Goal: Check status: Check status

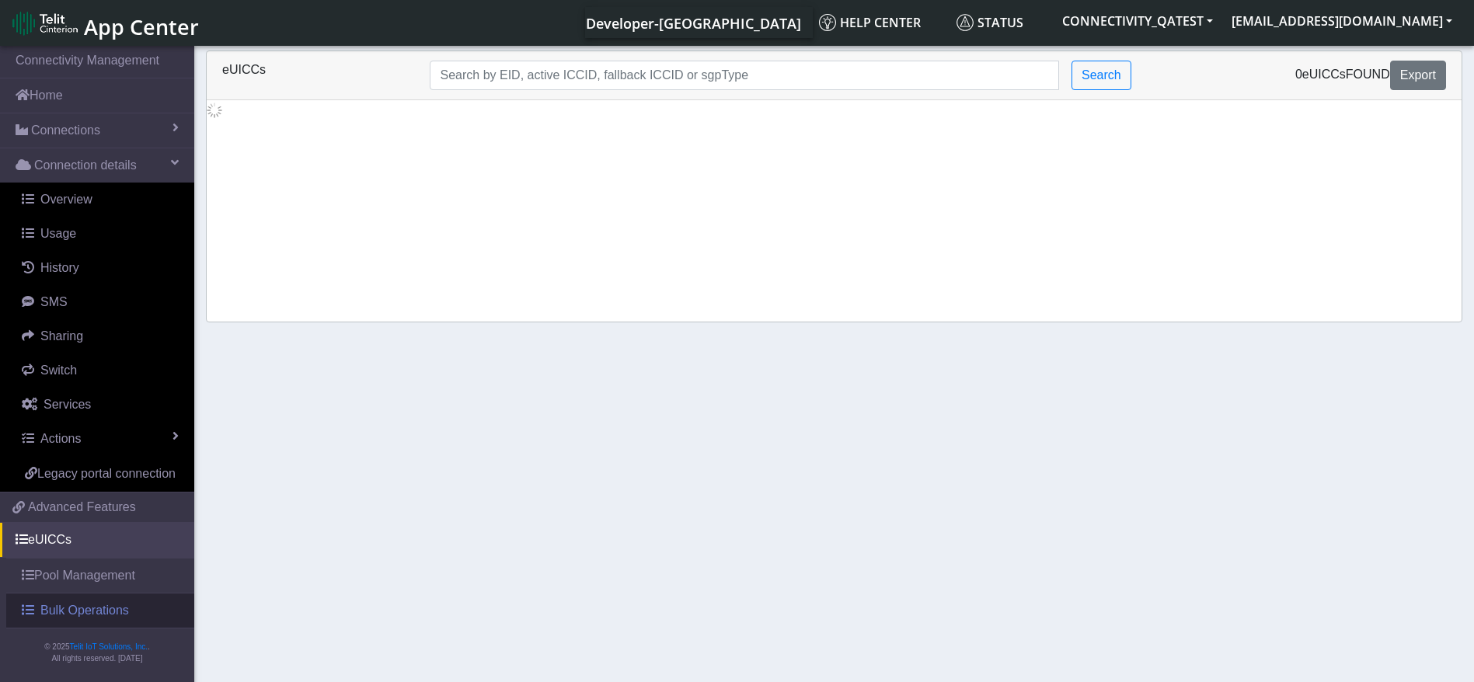
click at [117, 617] on span "Bulk Operations" at bounding box center [84, 610] width 89 height 19
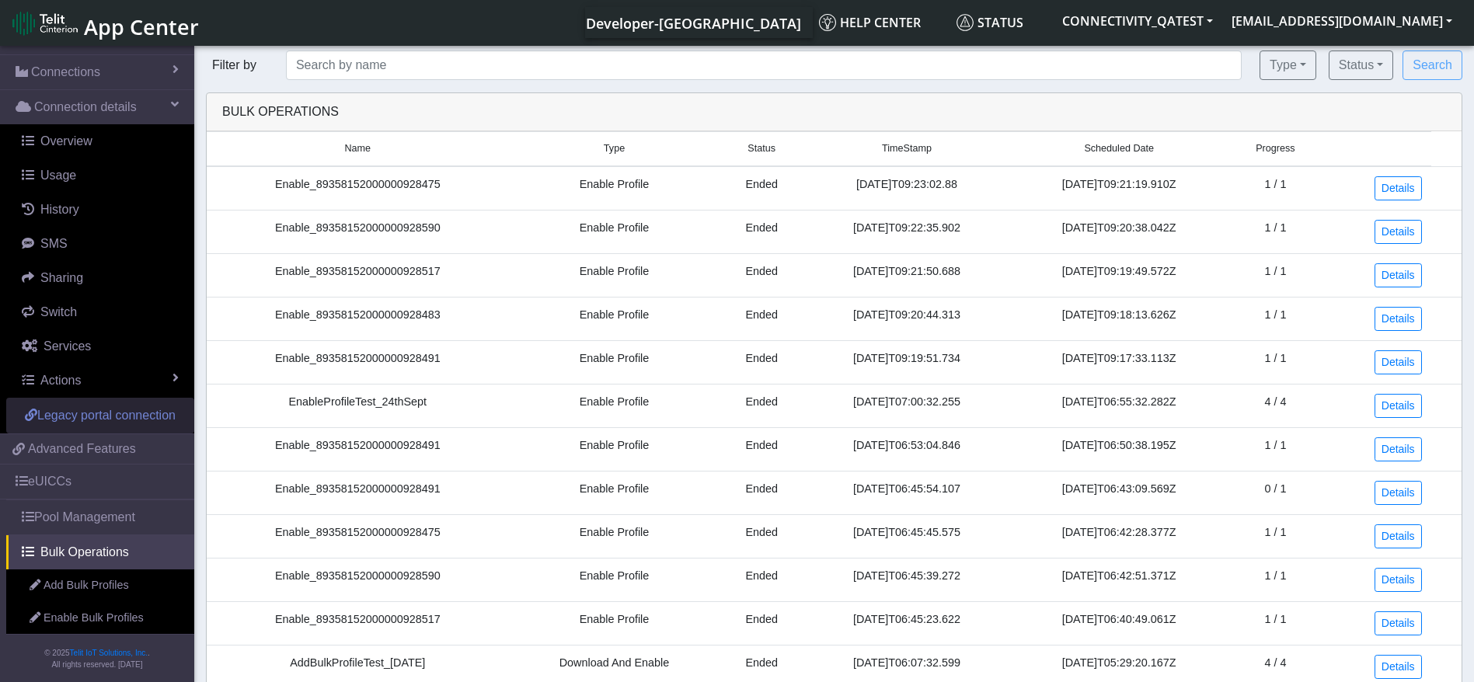
scroll to position [83, 0]
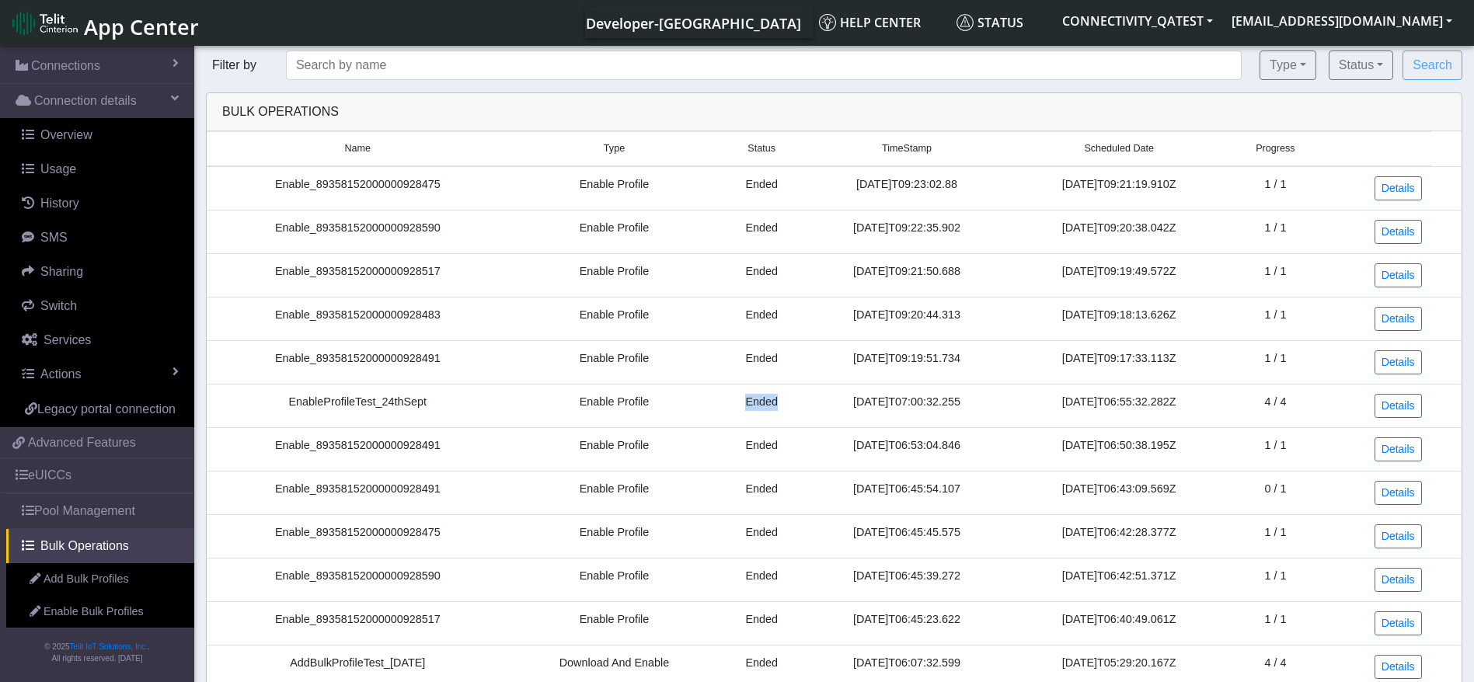
drag, startPoint x: 716, startPoint y: 413, endPoint x: 747, endPoint y: 401, distance: 33.2
click at [747, 401] on td "Ended" at bounding box center [761, 406] width 84 height 44
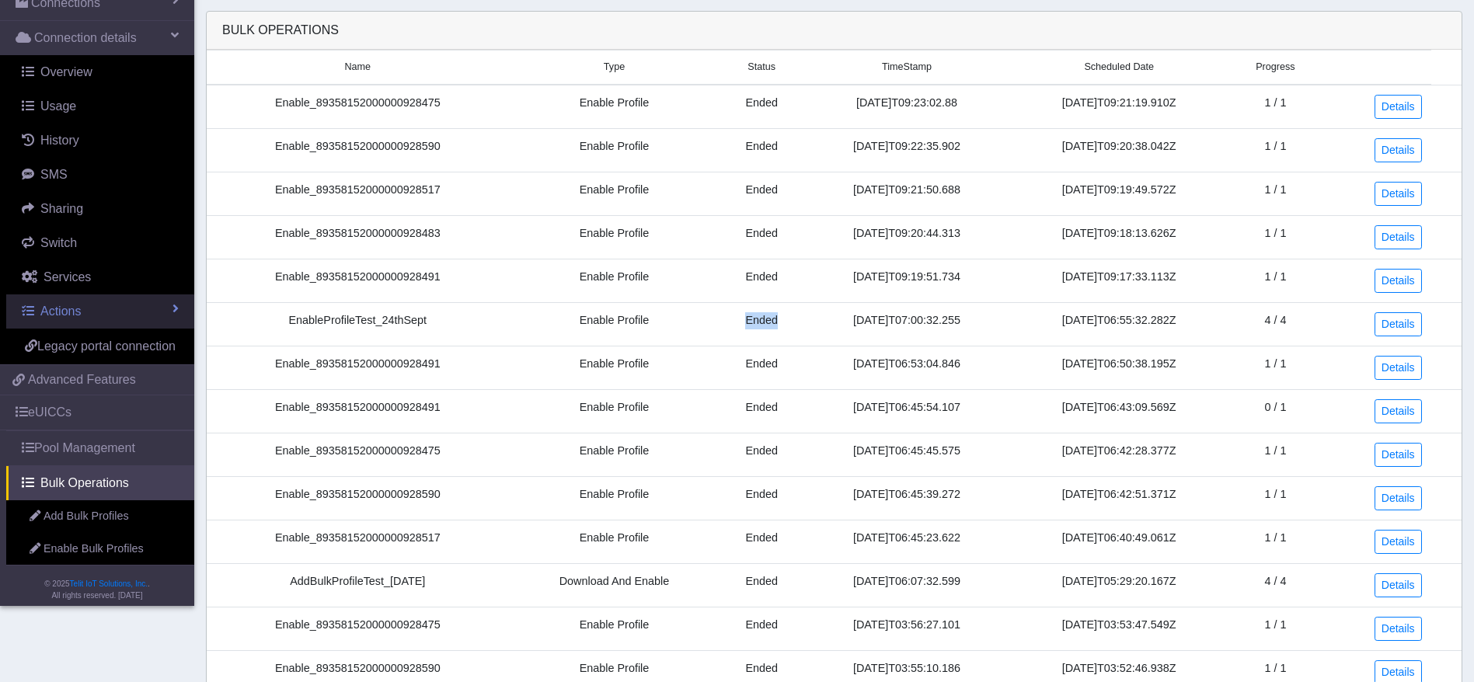
scroll to position [117, 0]
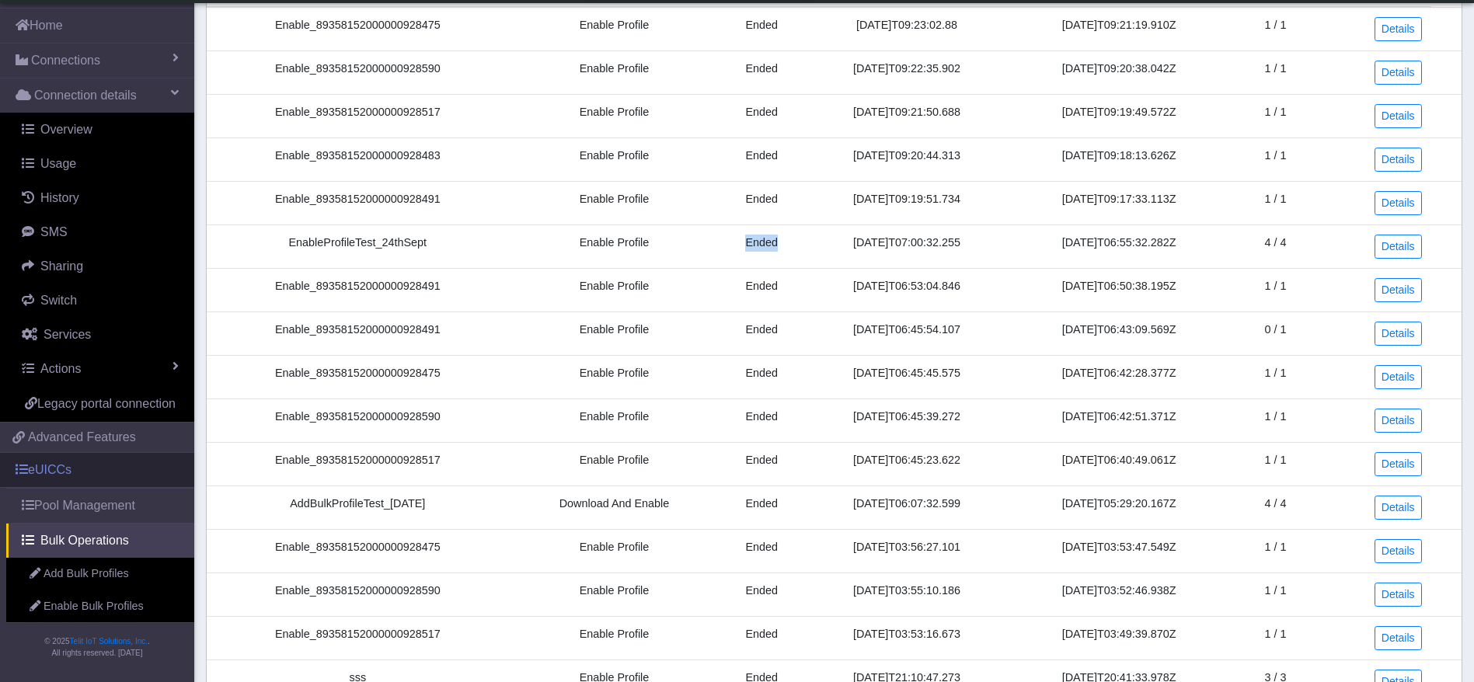
click at [79, 470] on link "eUICCs" at bounding box center [97, 470] width 194 height 34
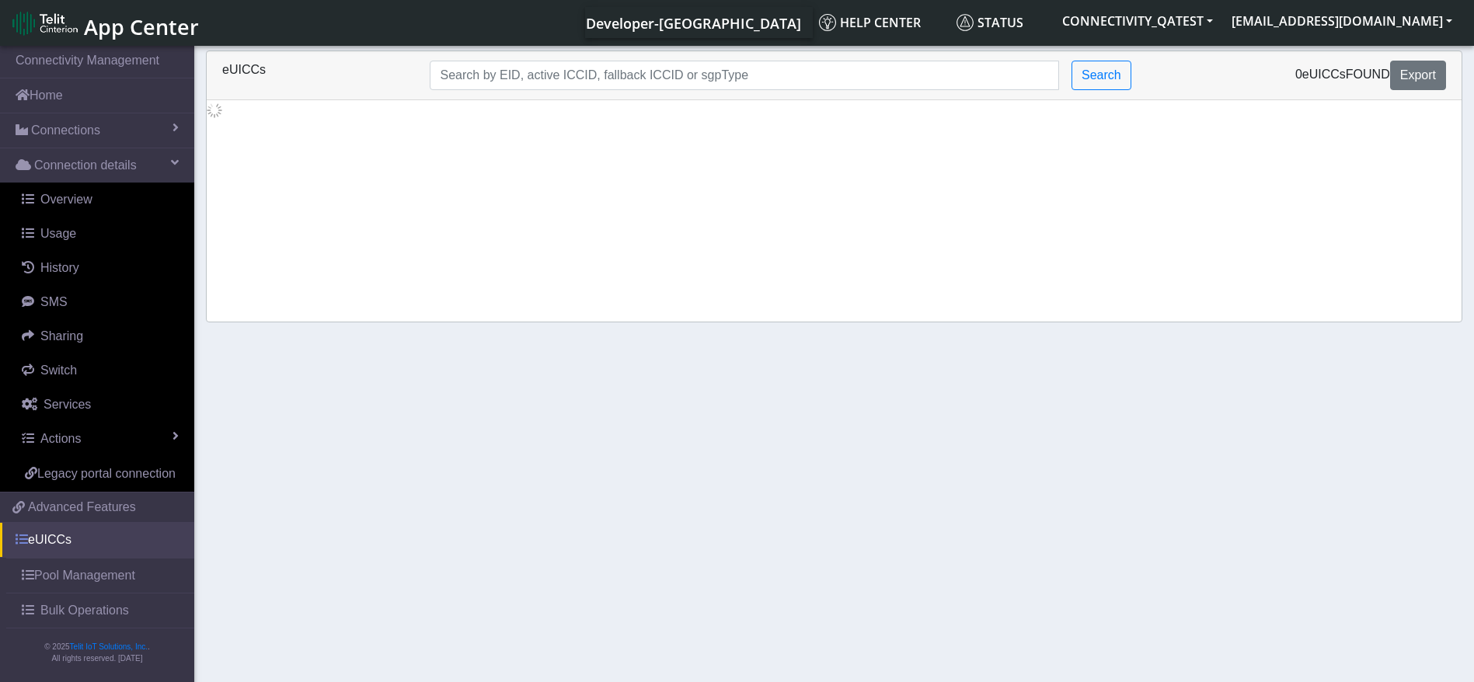
scroll to position [19, 0]
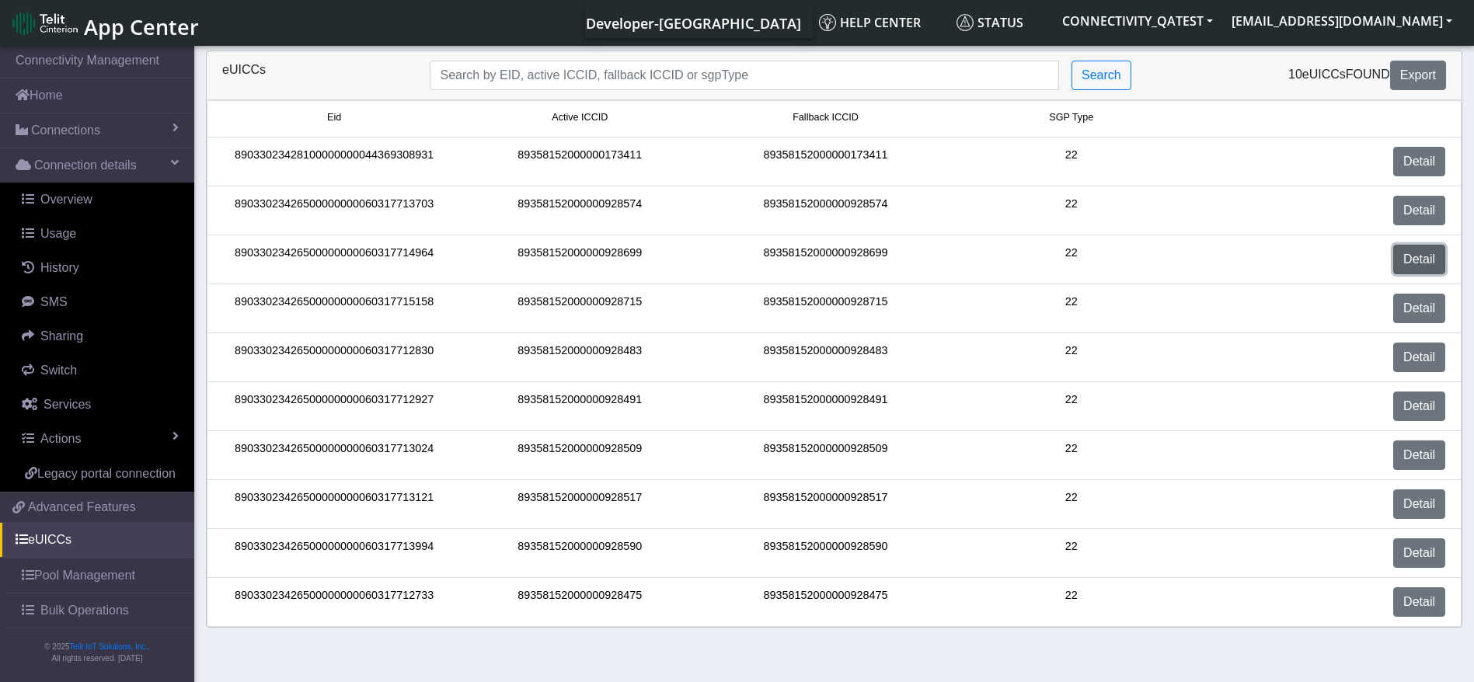
click at [1425, 270] on link "Detail" at bounding box center [1419, 260] width 52 height 30
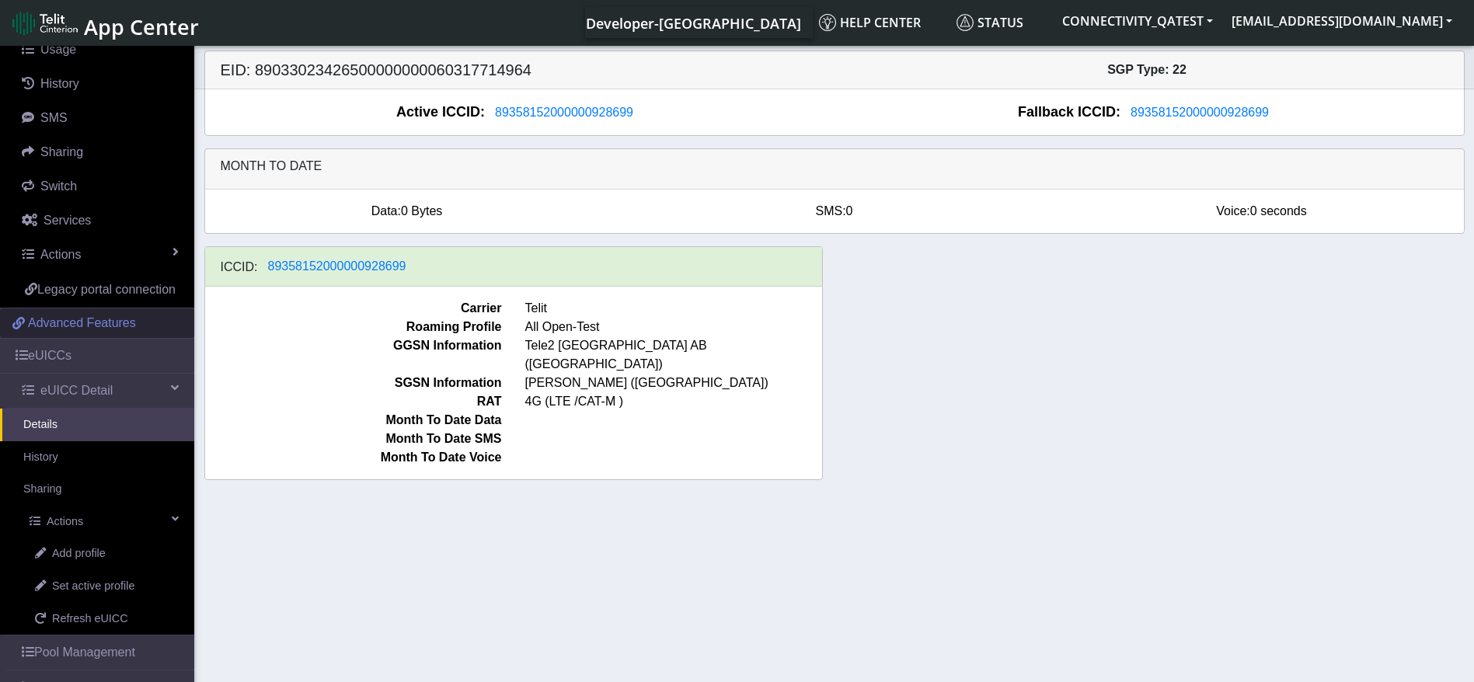
scroll to position [252, 0]
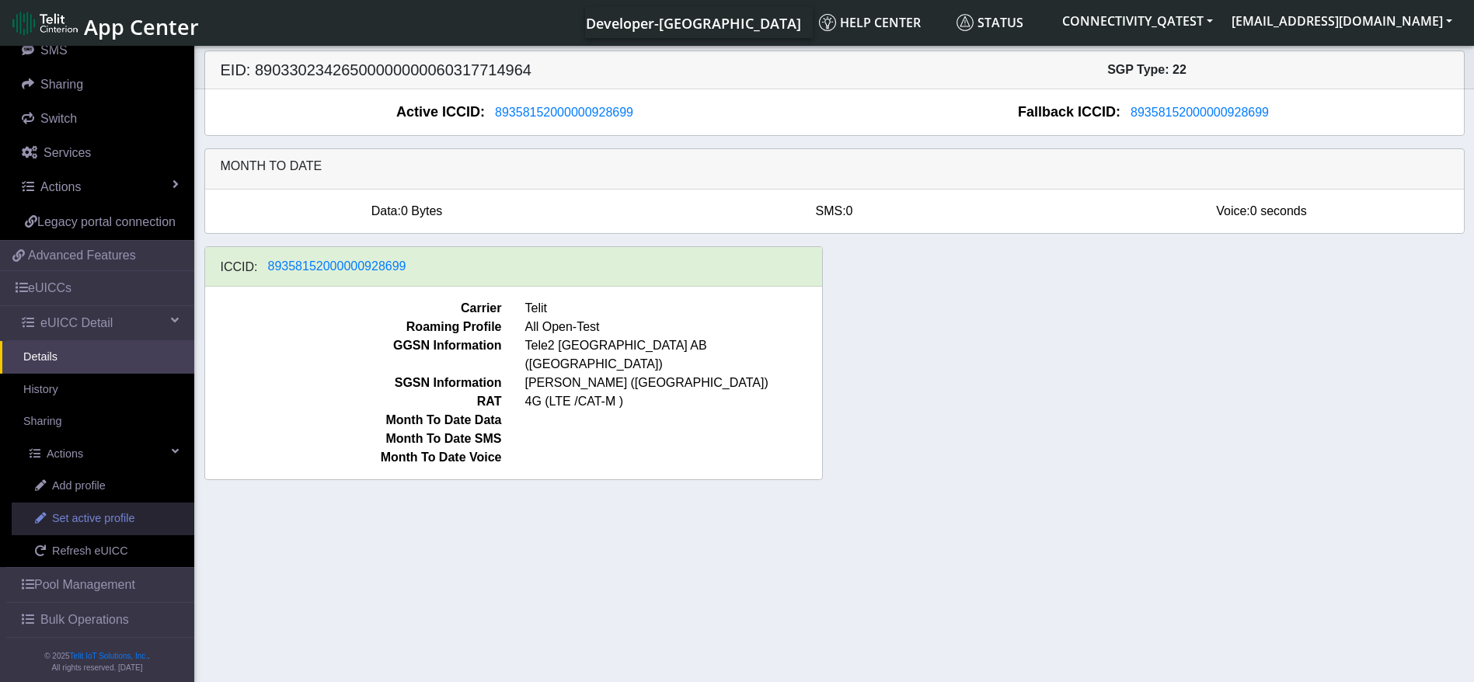
click at [114, 528] on span "Set active profile" at bounding box center [93, 518] width 82 height 17
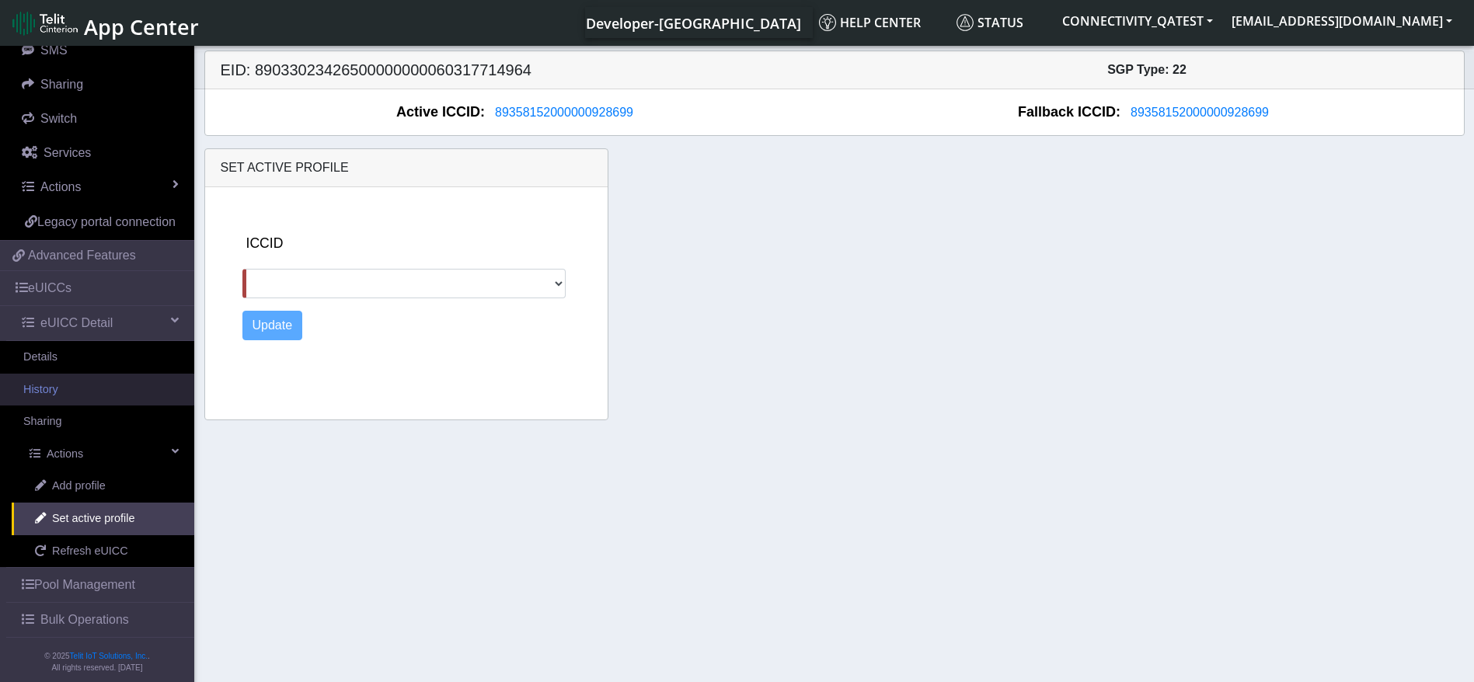
click at [85, 406] on link "History" at bounding box center [97, 390] width 194 height 33
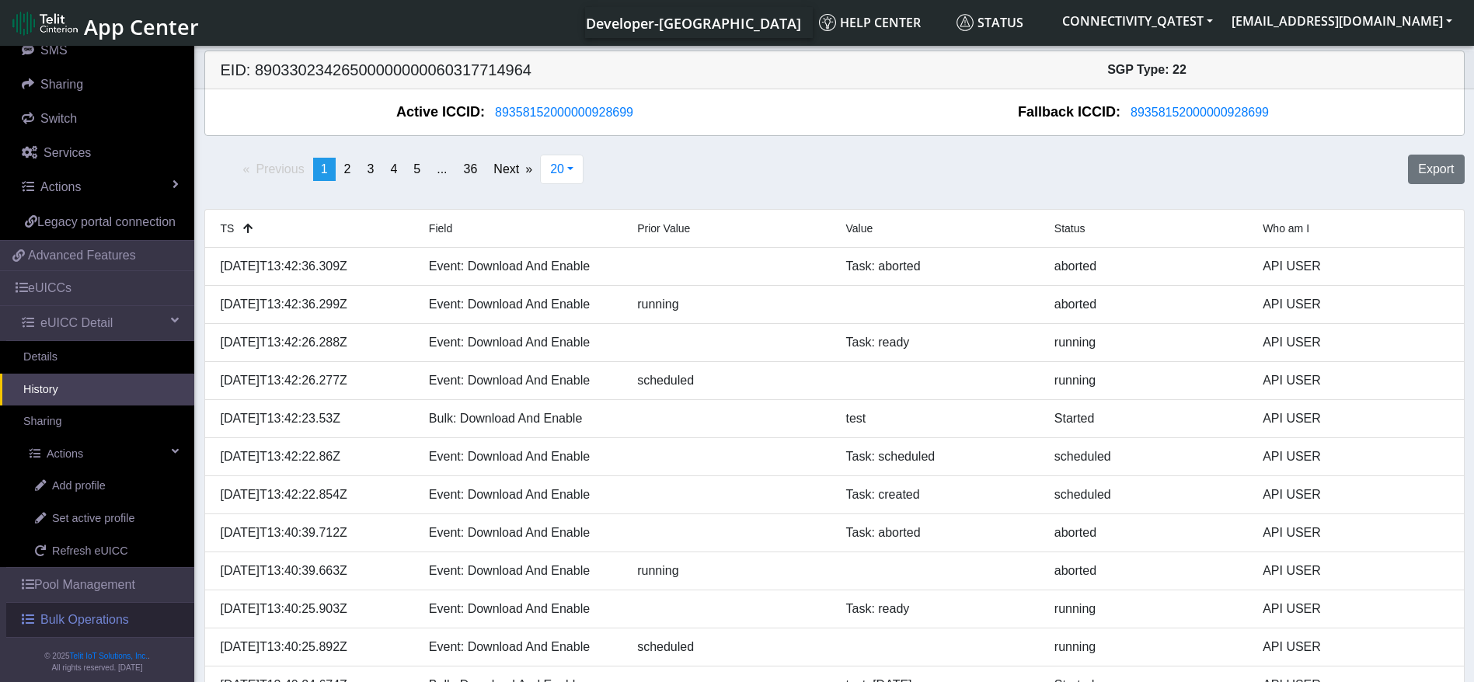
click at [75, 629] on span "Bulk Operations" at bounding box center [84, 620] width 89 height 19
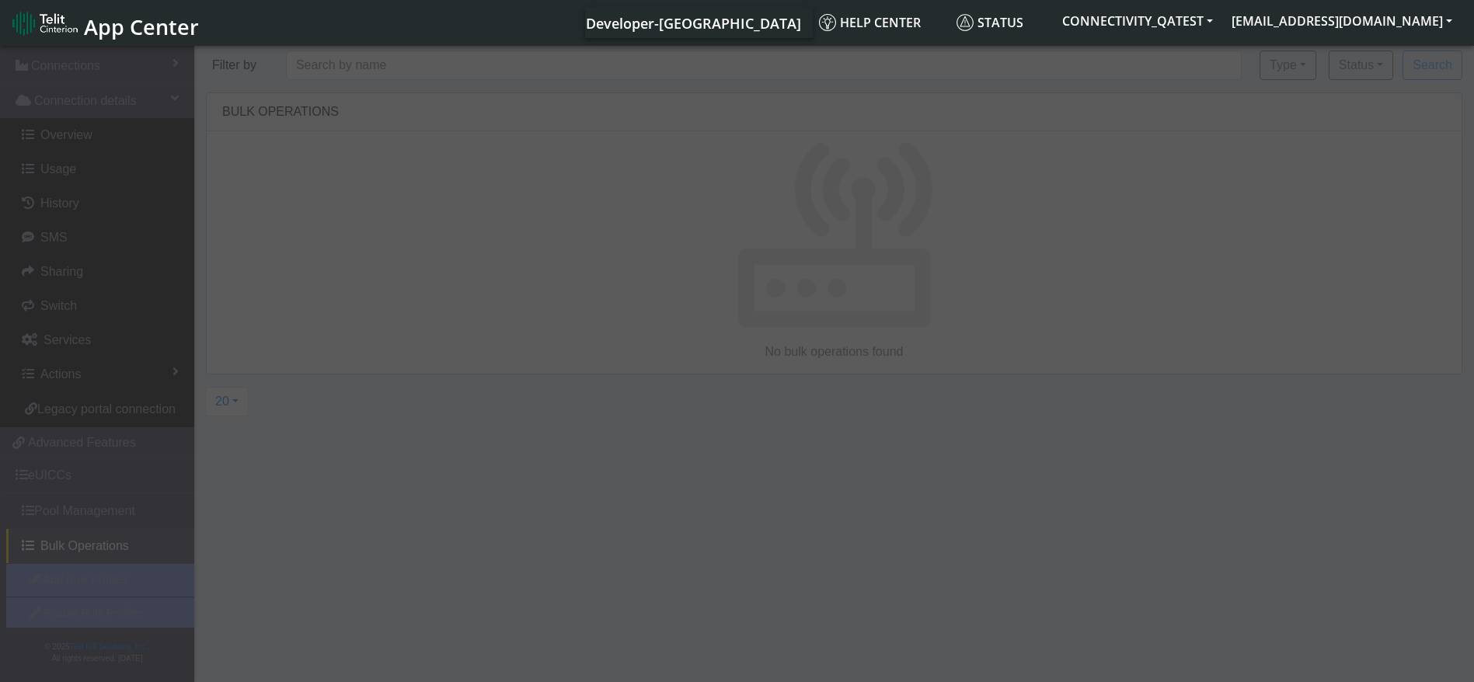
scroll to position [83, 0]
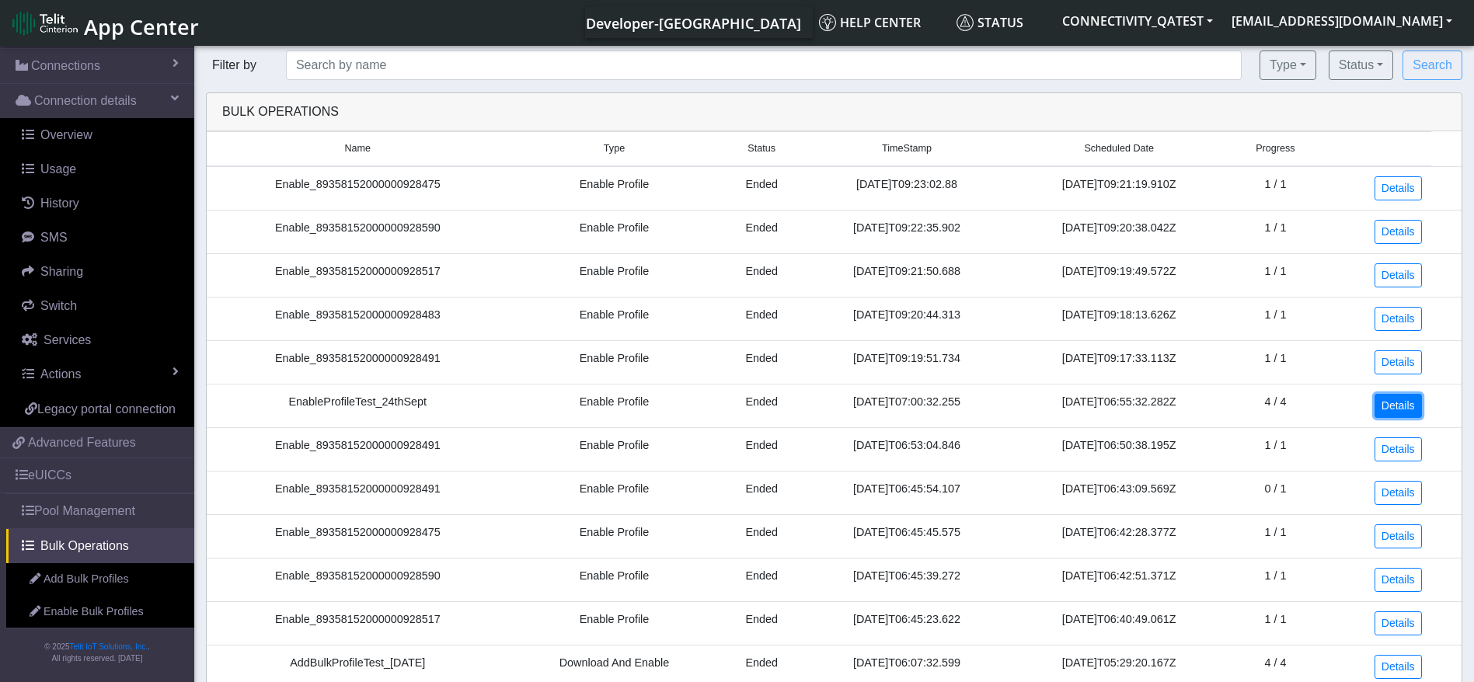
click at [1409, 402] on link "Details" at bounding box center [1397, 406] width 47 height 24
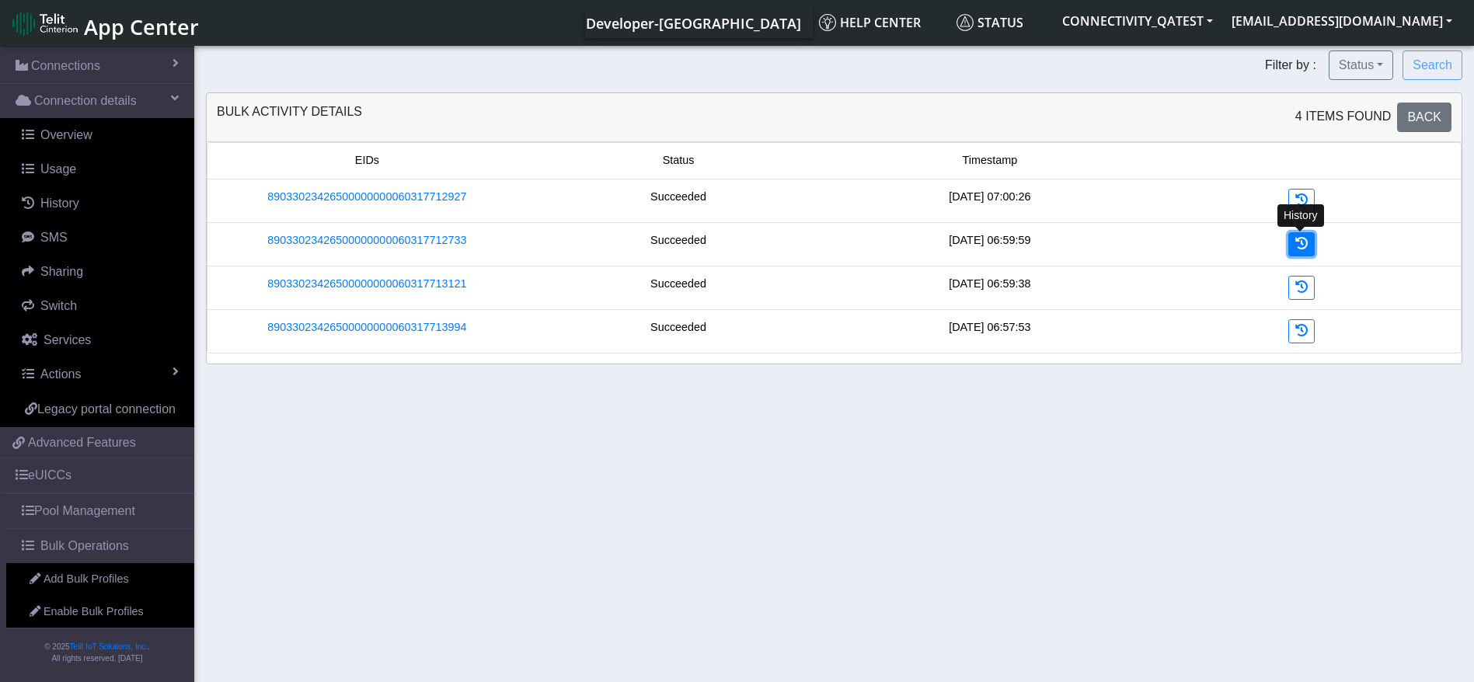
click at [1297, 242] on icon at bounding box center [1301, 243] width 12 height 12
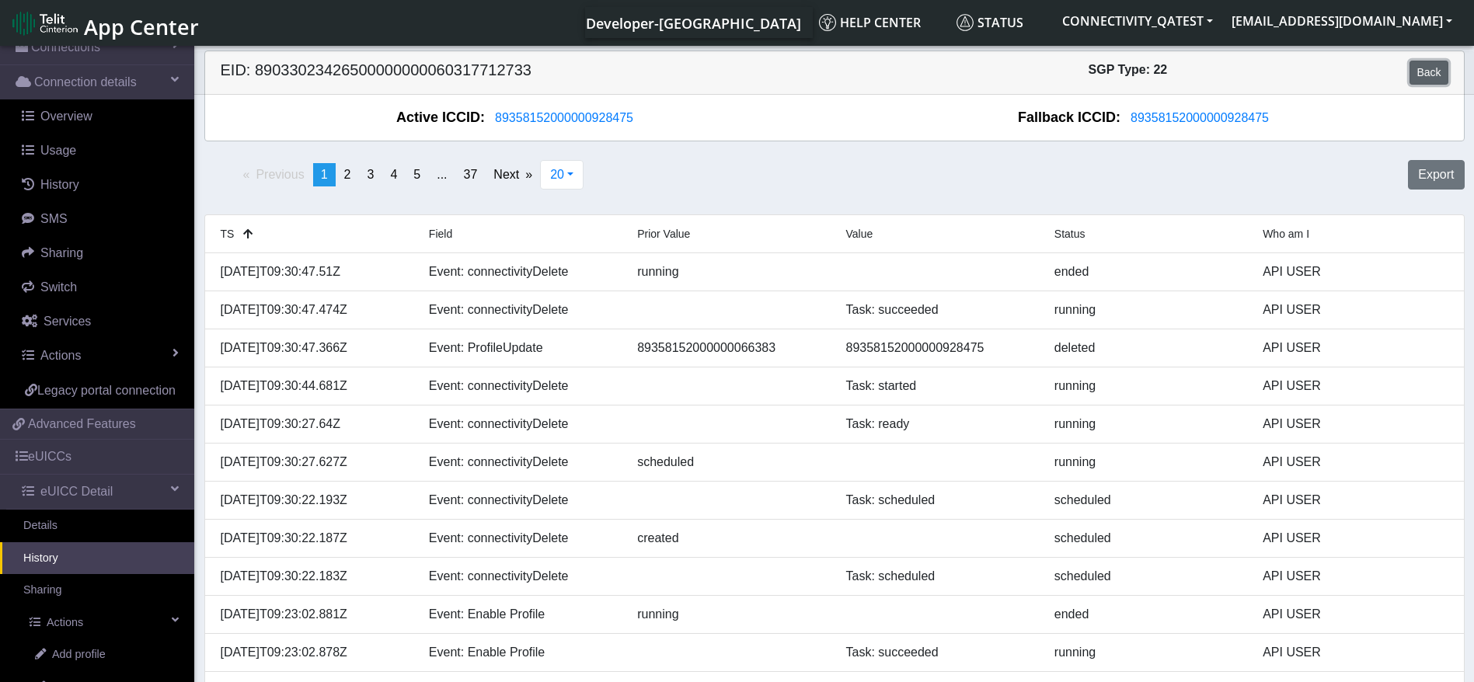
click at [1439, 71] on link "Back" at bounding box center [1428, 73] width 38 height 24
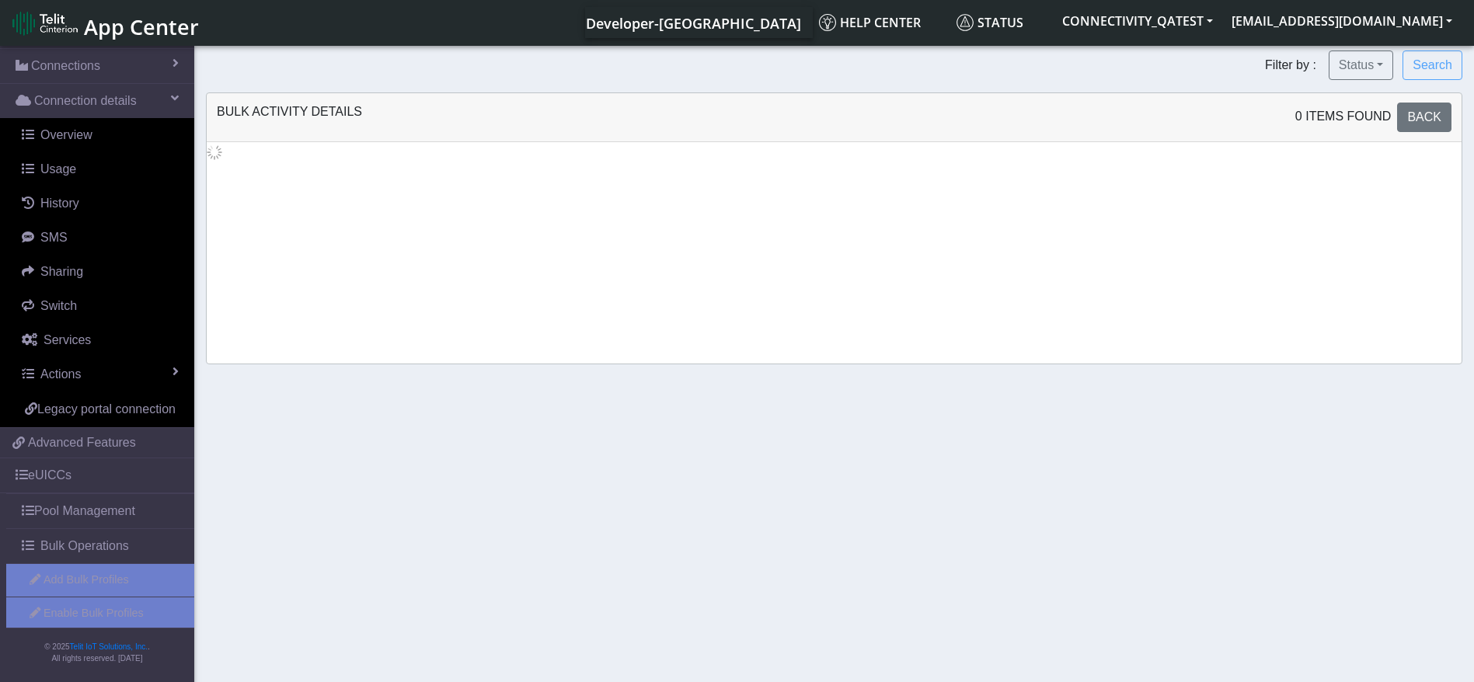
scroll to position [83, 0]
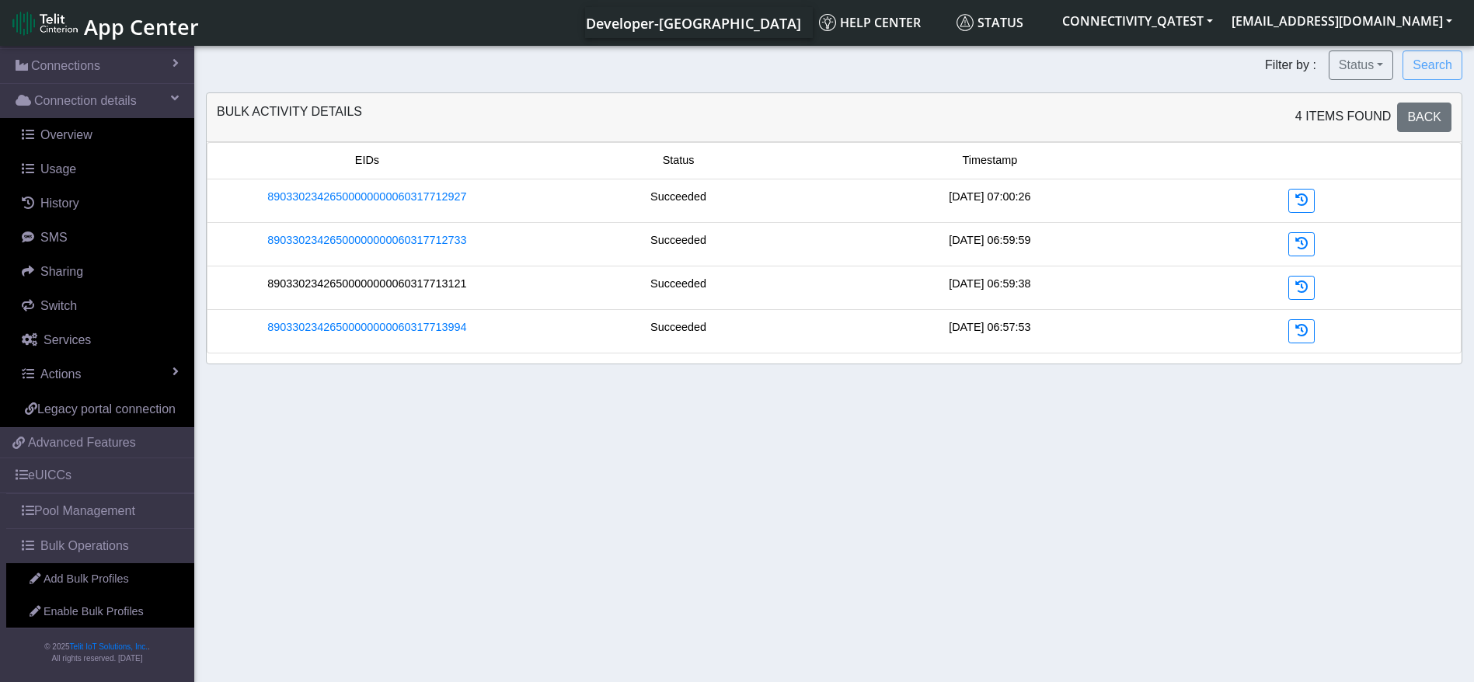
click at [443, 289] on link "89033023426500000000060317713121" at bounding box center [366, 284] width 199 height 17
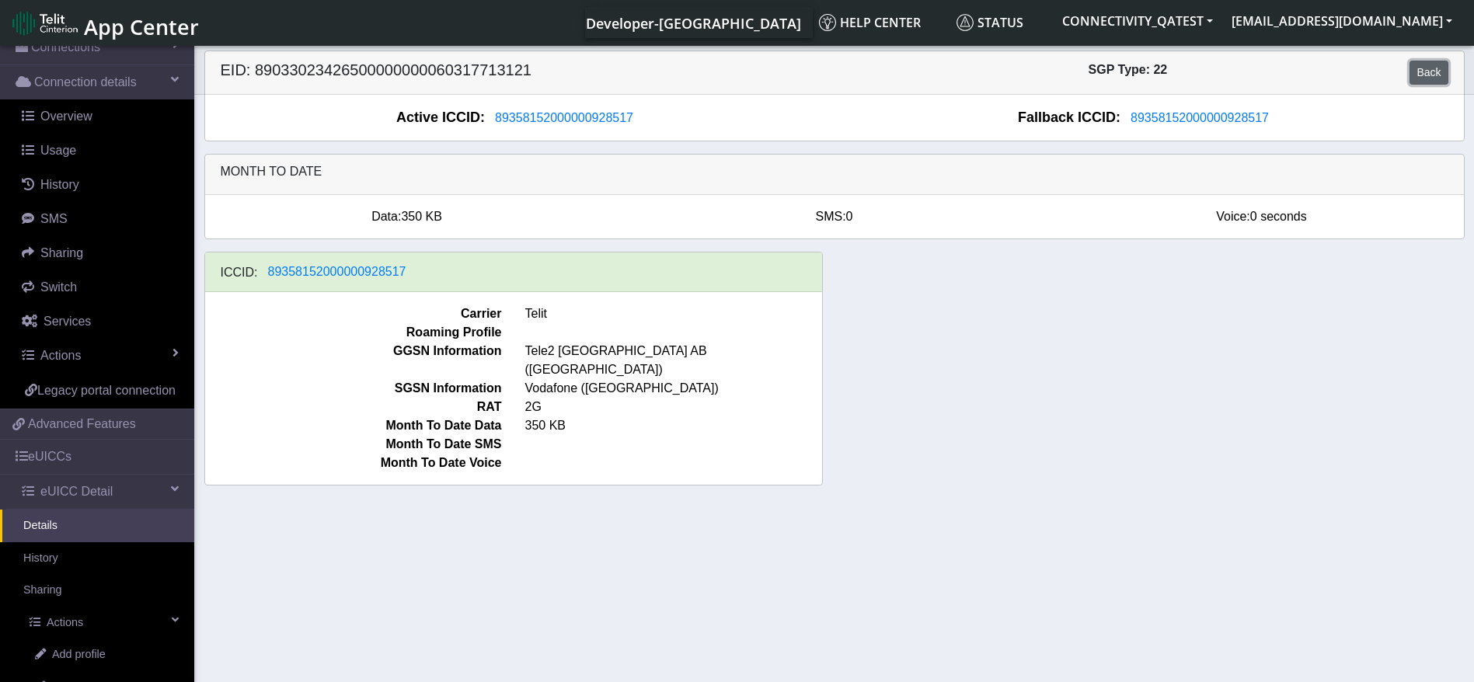
click at [1427, 73] on link "Back" at bounding box center [1428, 73] width 38 height 24
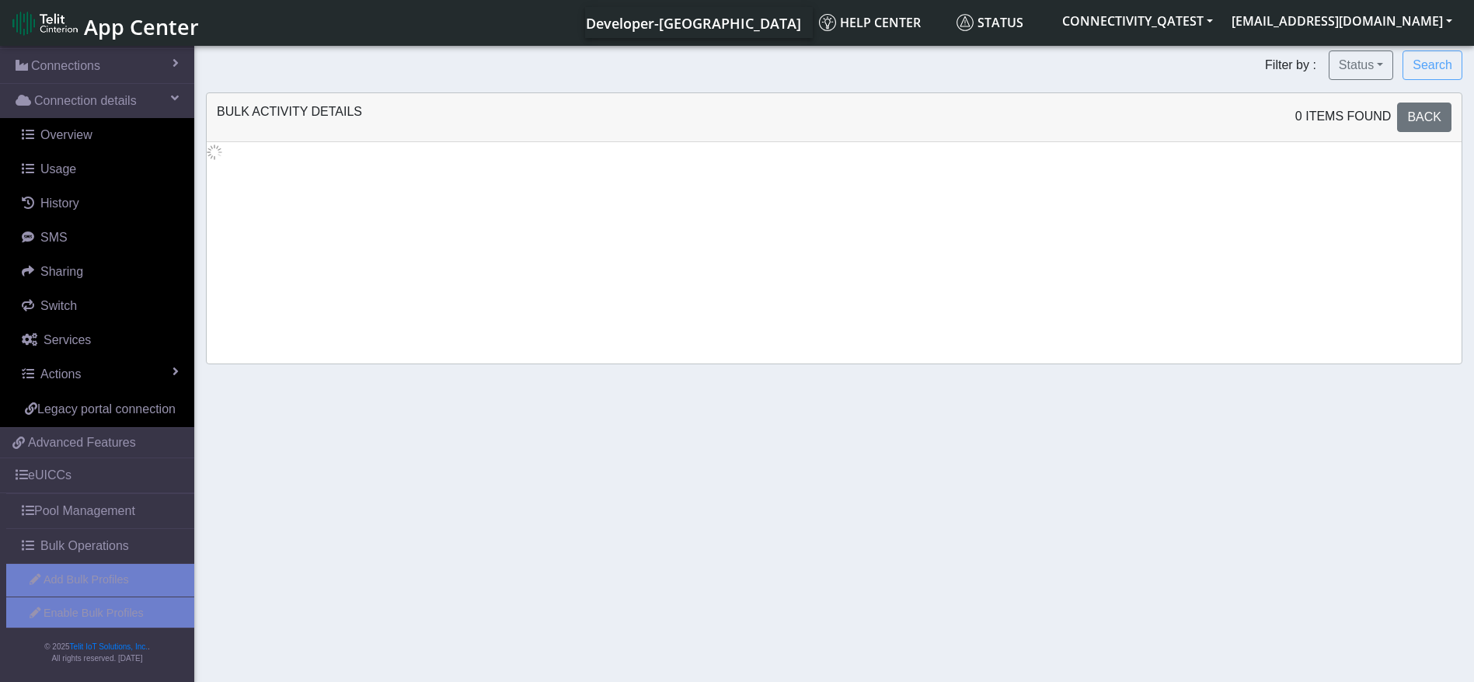
scroll to position [83, 0]
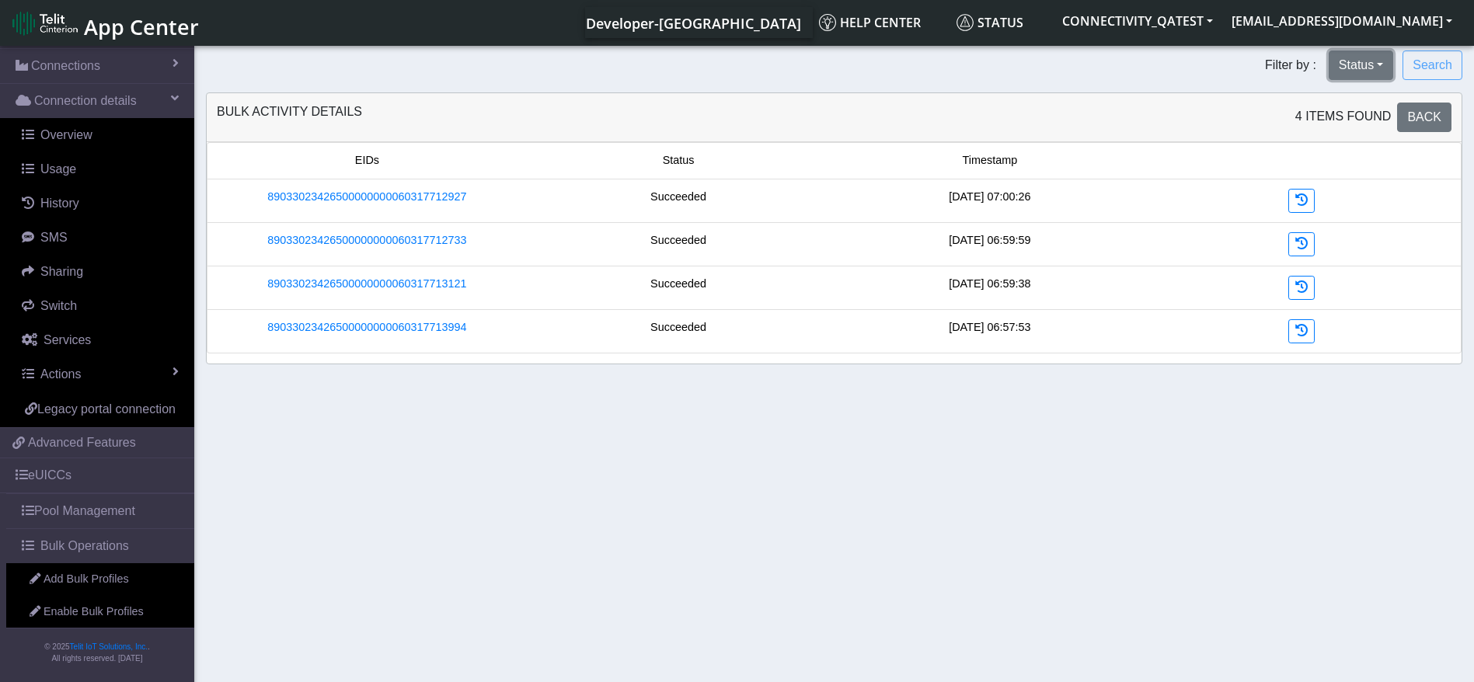
click at [1358, 70] on button "Status" at bounding box center [1361, 65] width 64 height 30
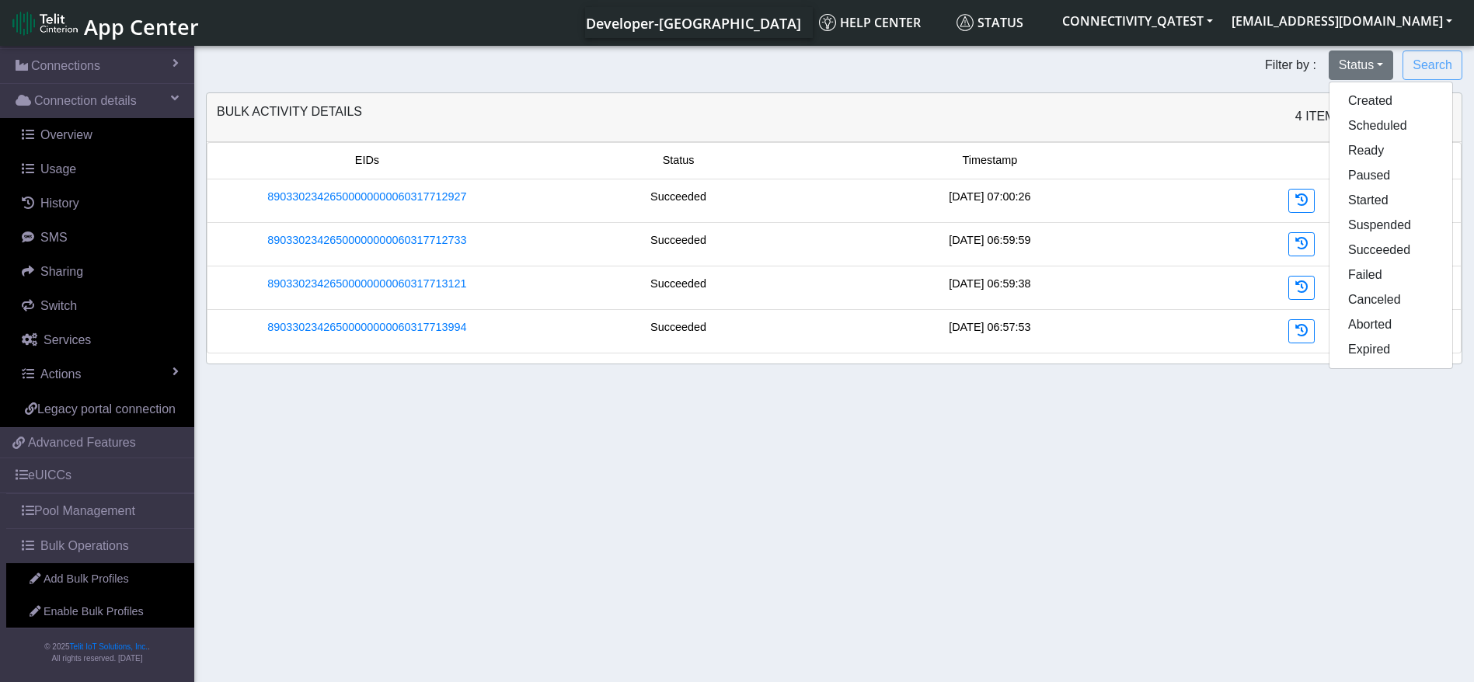
click at [885, 425] on section "Connectivity Management Home Connections List Map Connection details Overview U…" at bounding box center [737, 365] width 1474 height 645
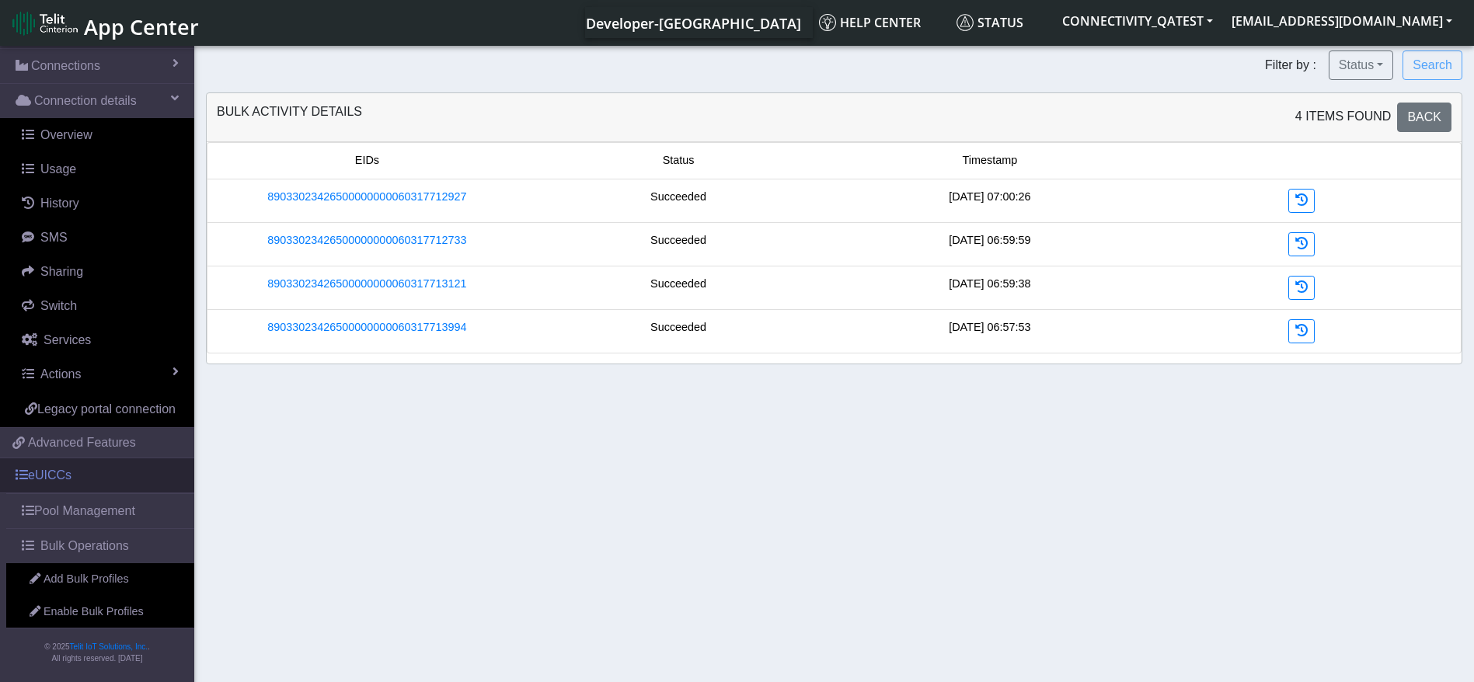
click at [85, 474] on link "eUICCs" at bounding box center [97, 475] width 194 height 34
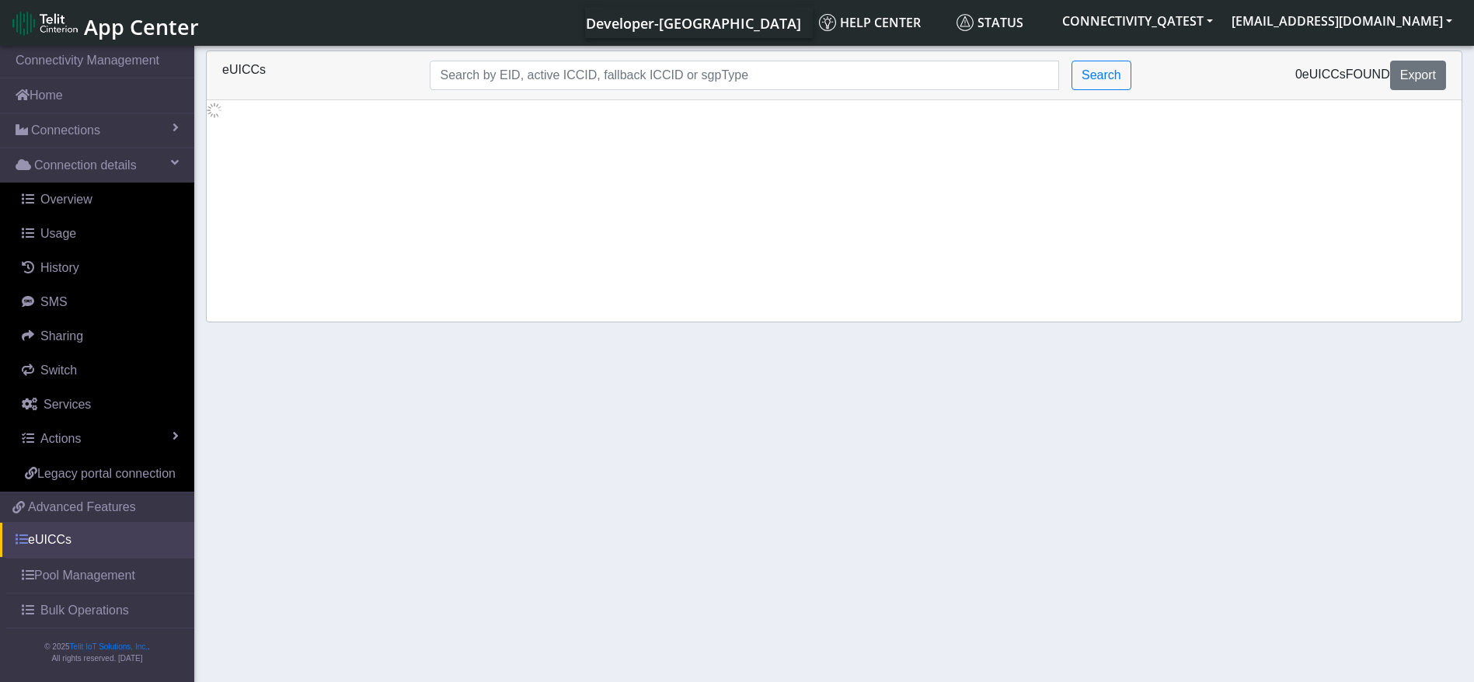
scroll to position [19, 0]
